Goal: Information Seeking & Learning: Learn about a topic

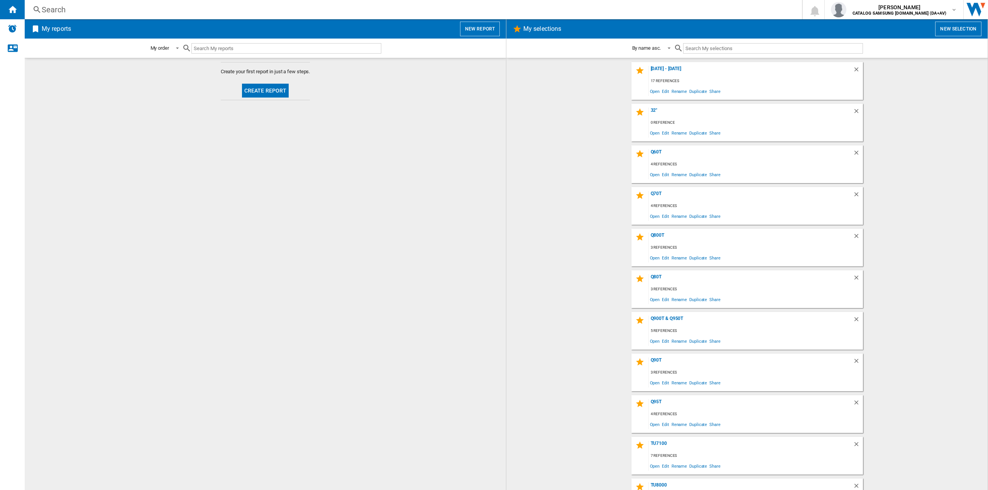
click at [199, 20] on div "My reports New report" at bounding box center [265, 28] width 481 height 19
click at [200, 13] on div "Search" at bounding box center [412, 9] width 740 height 11
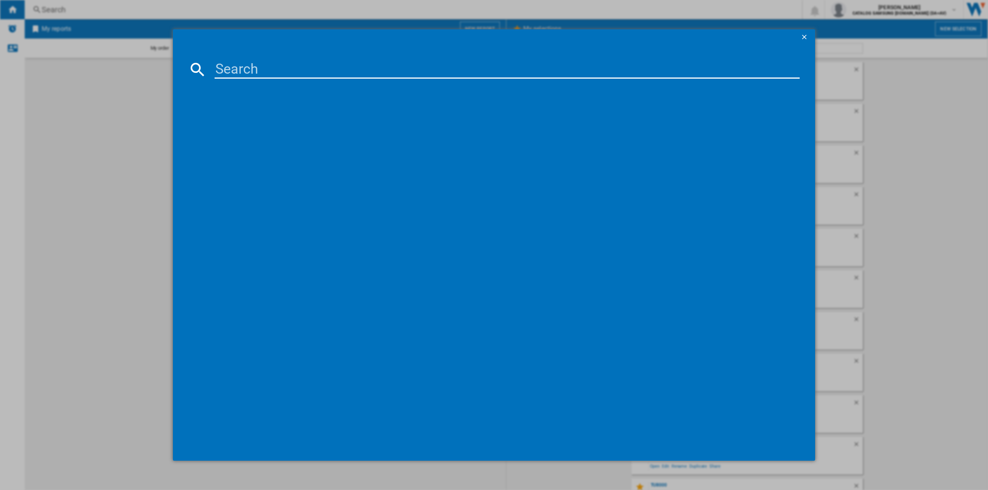
click at [238, 71] on input at bounding box center [507, 69] width 585 height 19
type input "HW-Q600F"
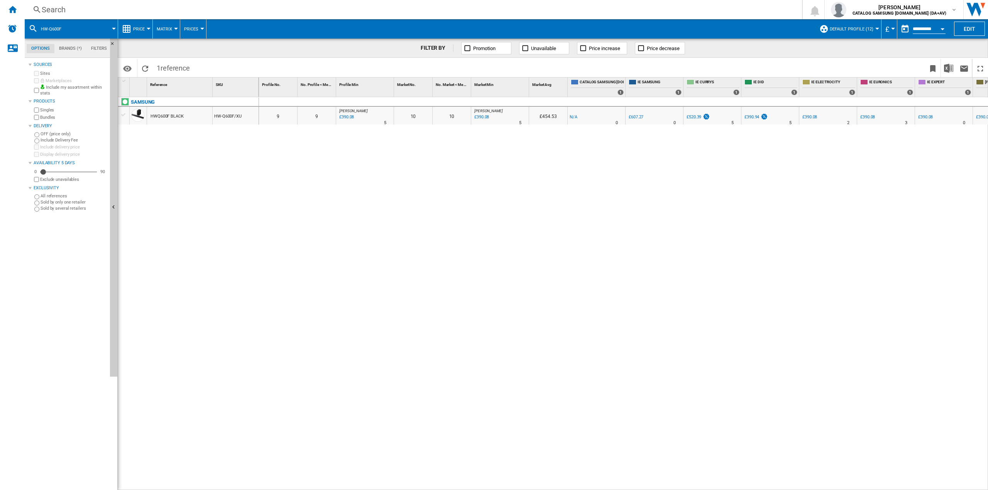
click at [885, 23] on button "£" at bounding box center [889, 28] width 8 height 19
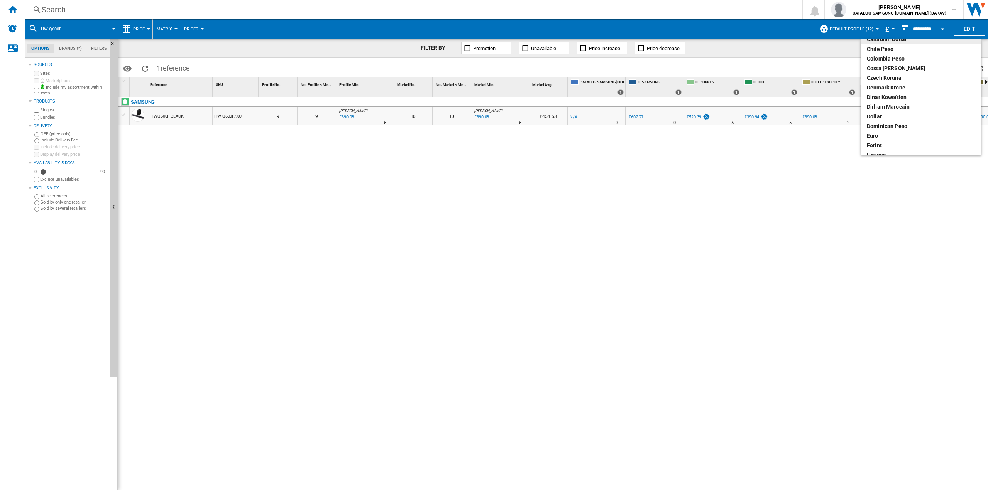
scroll to position [77, 0]
click at [885, 117] on div "euro" at bounding box center [921, 115] width 108 height 8
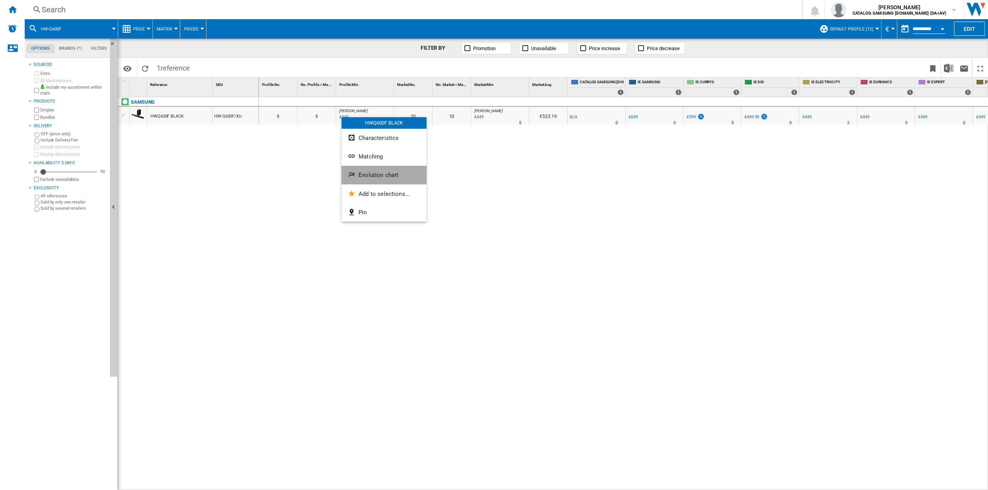
click at [368, 171] on button "Evolution chart" at bounding box center [383, 175] width 85 height 19
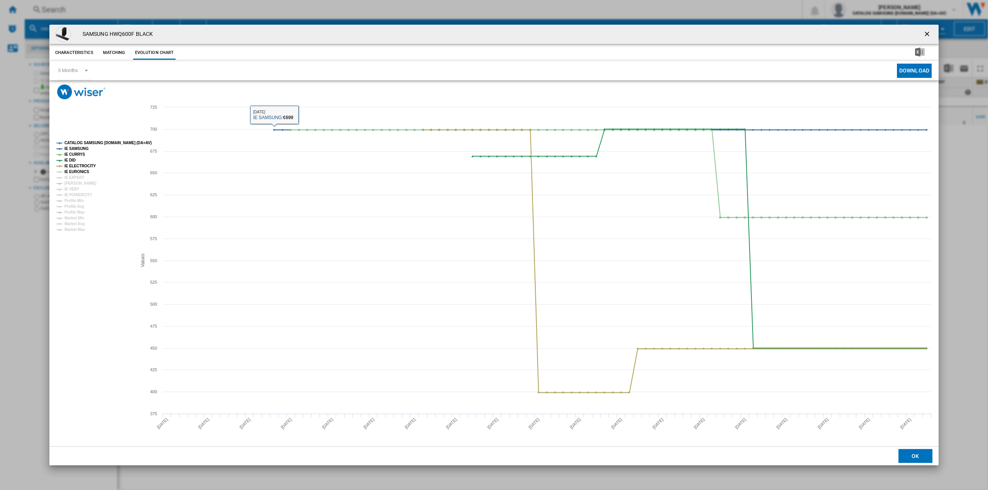
click at [78, 172] on tspan "IE EURONICS" at bounding box center [76, 172] width 25 height 4
click at [77, 180] on tspan "IE EXPERT" at bounding box center [74, 178] width 20 height 4
click at [76, 184] on tspan "[PERSON_NAME]" at bounding box center [80, 183] width 32 height 4
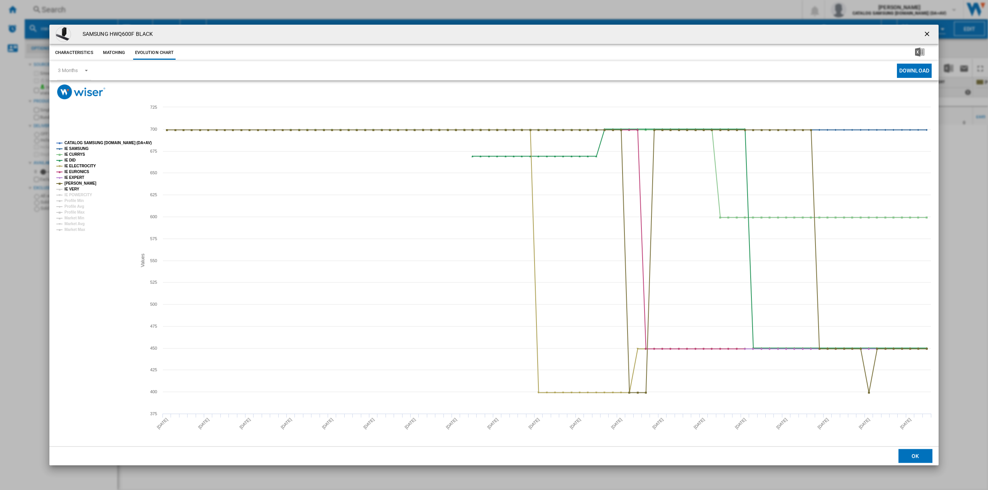
drag, startPoint x: 76, startPoint y: 188, endPoint x: 78, endPoint y: 193, distance: 6.0
click at [76, 189] on tspan "IE VERY" at bounding box center [71, 189] width 15 height 4
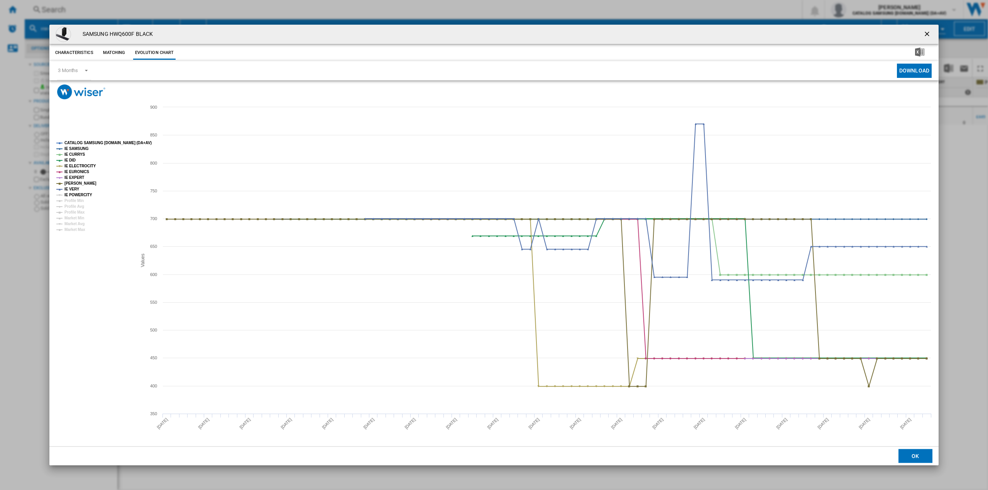
click at [78, 193] on tspan "IE POWERCITY" at bounding box center [78, 195] width 28 height 4
